Goal: Find specific page/section: Find specific page/section

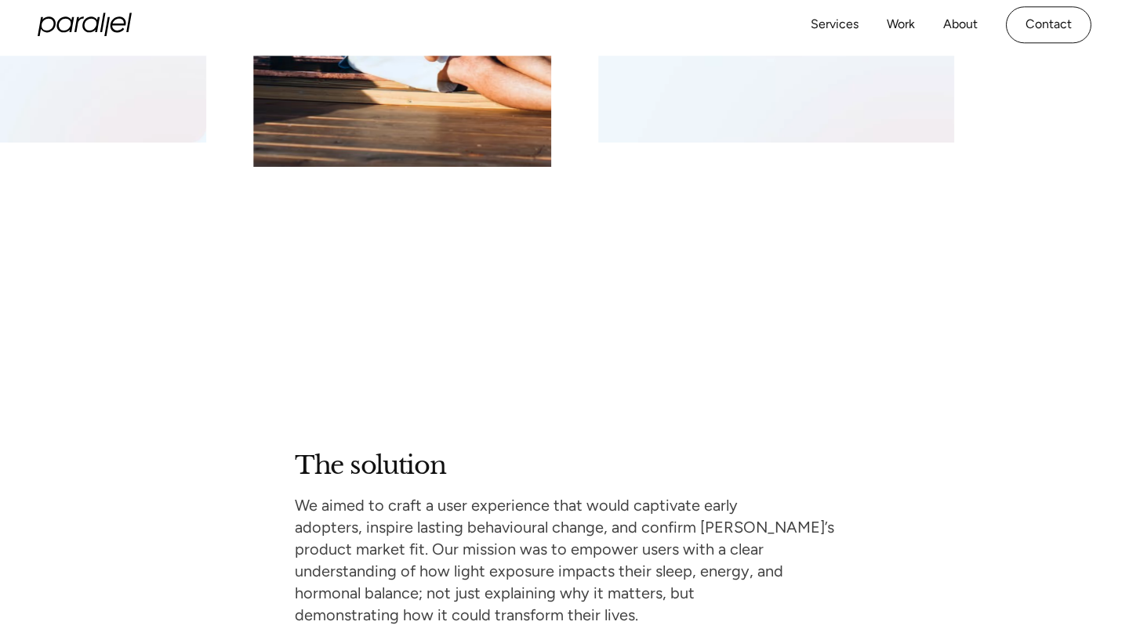
scroll to position [2616, 0]
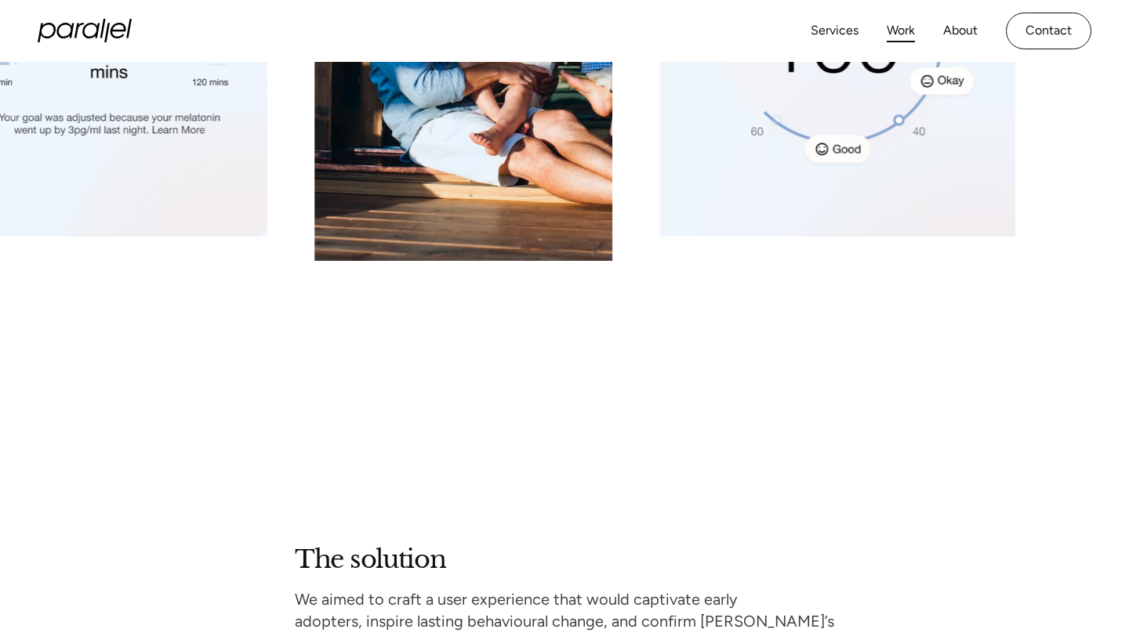
click at [895, 35] on link "Work" at bounding box center [900, 31] width 28 height 23
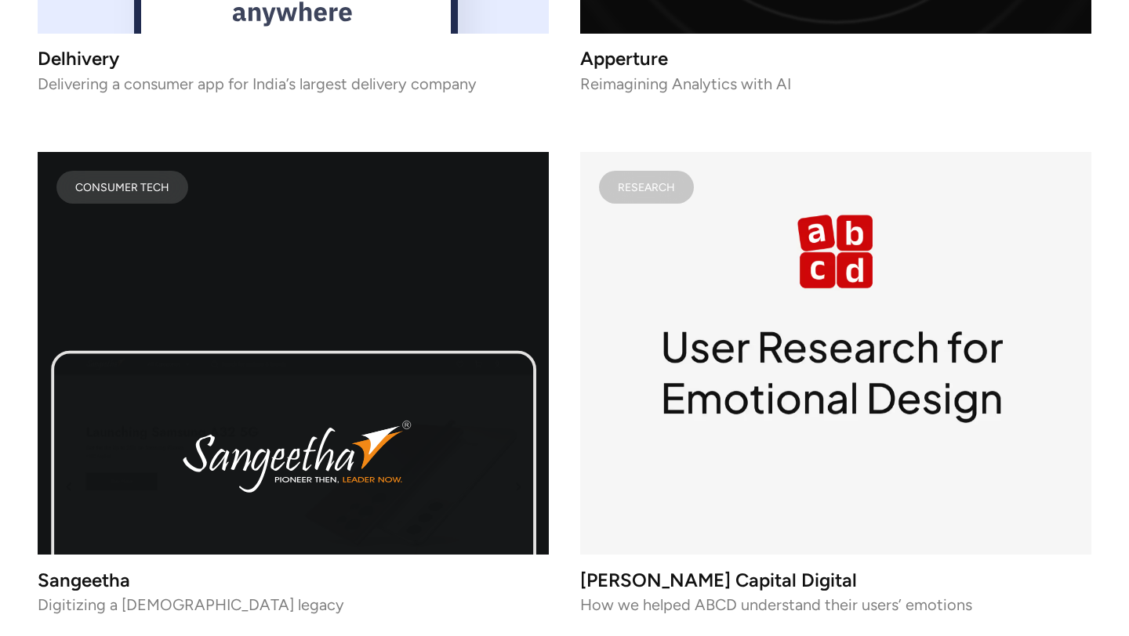
scroll to position [7203, 0]
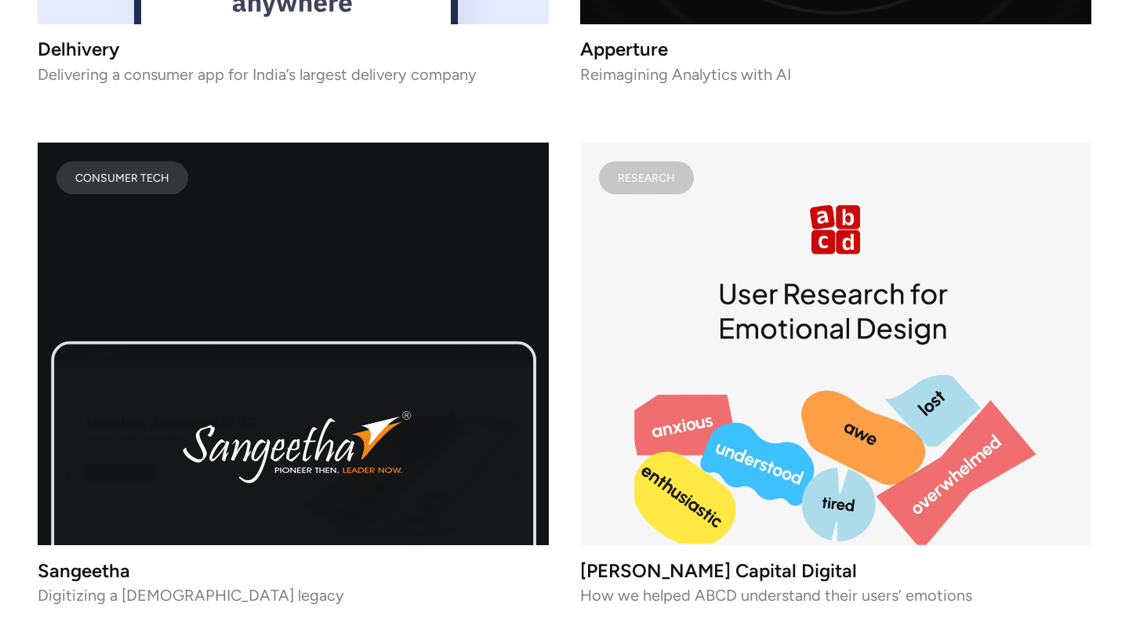
click at [746, 410] on image "lottie-animation-container" at bounding box center [758, 463] width 129 height 107
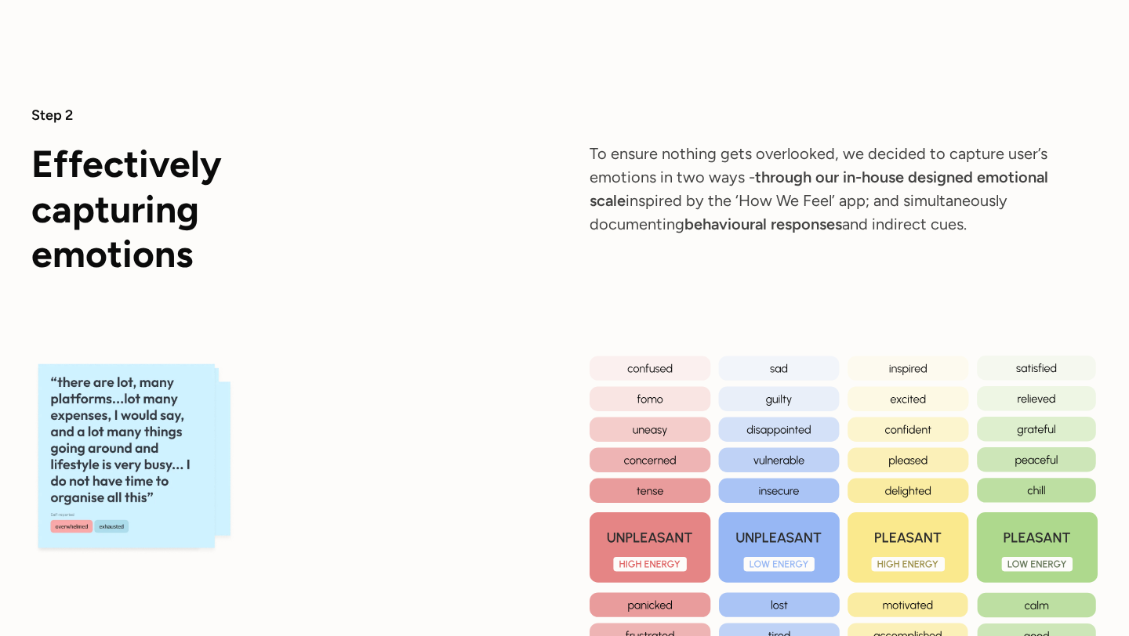
scroll to position [3514, 0]
